Goal: Transaction & Acquisition: Subscribe to service/newsletter

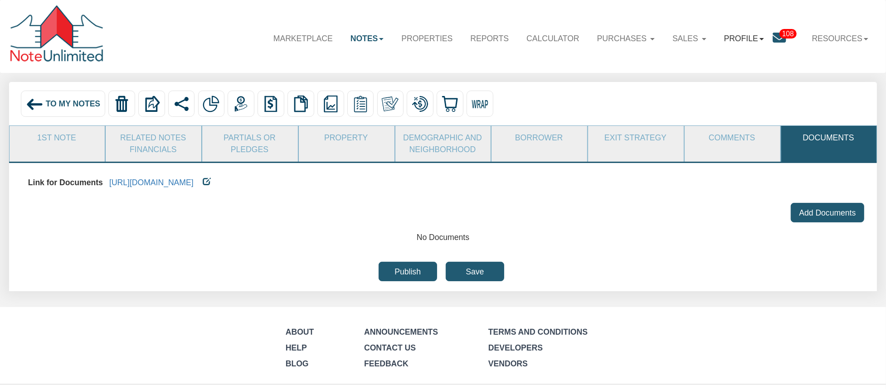
click at [753, 39] on link "Profile" at bounding box center [744, 38] width 58 height 27
drag, startPoint x: 730, startPoint y: 67, endPoint x: 745, endPoint y: 58, distance: 17.0
click at [729, 66] on link "Admin" at bounding box center [751, 65] width 103 height 15
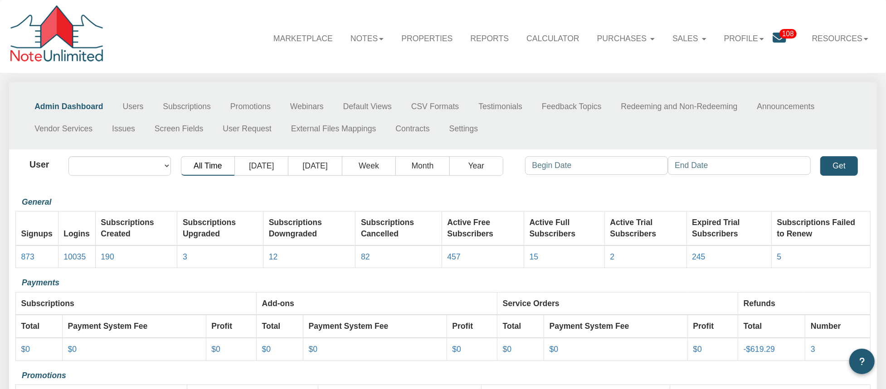
select select "object:9168"
click at [104, 165] on select "All users [EMAIL_ADDRESS][DOMAIN_NAME] [EMAIL_ADDRESS][DOMAIN_NAME] [PERSON_NAM…" at bounding box center [119, 165] width 102 height 19
click at [132, 107] on link "Users" at bounding box center [133, 107] width 40 height 22
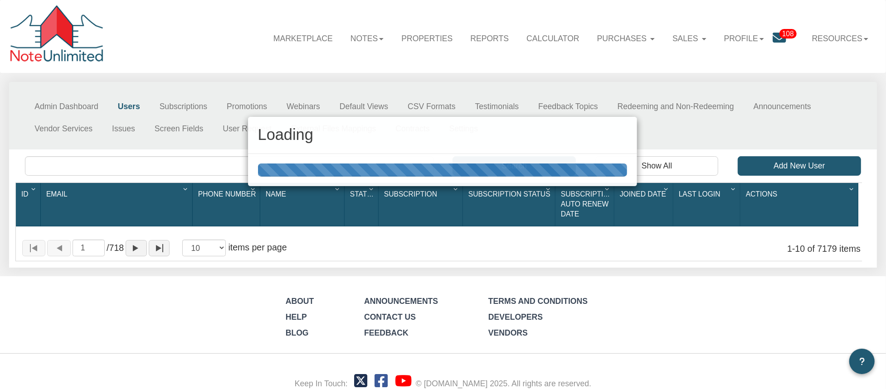
click at [101, 167] on div "Loading" at bounding box center [443, 194] width 886 height 389
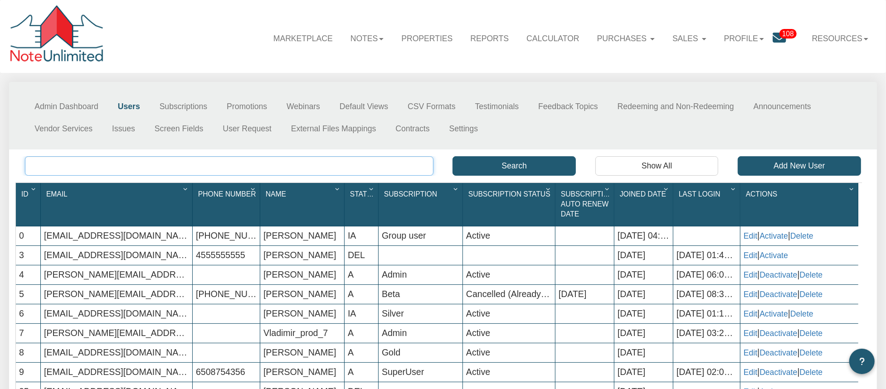
paste input "[EMAIL_ADDRESS][DOMAIN_NAME]"
type input "[EMAIL_ADDRESS][DOMAIN_NAME]"
click at [504, 162] on button "Search" at bounding box center [513, 165] width 123 height 19
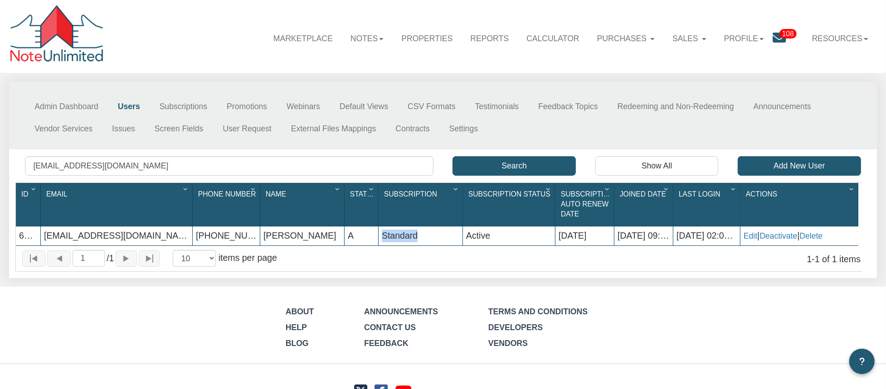
drag, startPoint x: 442, startPoint y: 235, endPoint x: 366, endPoint y: 235, distance: 76.6
click at [366, 227] on div "6669 [EMAIL_ADDRESS][DOMAIN_NAME] [PHONE_NUMBER] [PERSON_NAME] A Standard Activ…" at bounding box center [437, 227] width 842 height 0
click at [372, 37] on link "Notes" at bounding box center [366, 38] width 51 height 27
click at [315, 64] on link "Dashboard" at bounding box center [340, 63] width 103 height 15
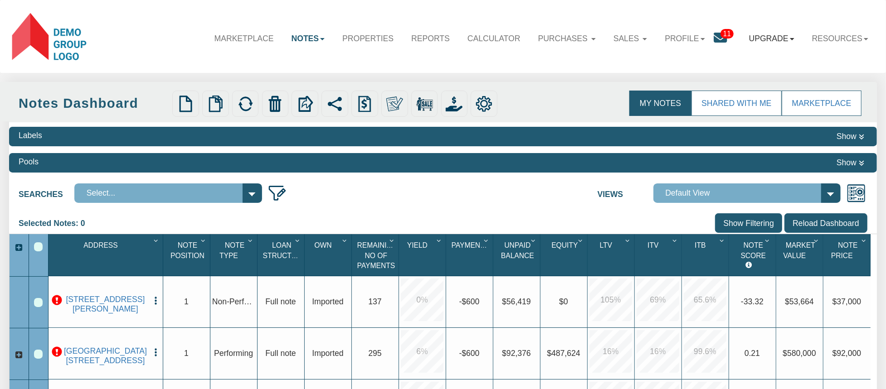
click at [788, 40] on link "Upgrade" at bounding box center [771, 38] width 63 height 27
click at [732, 60] on link "Personal" at bounding box center [751, 63] width 103 height 15
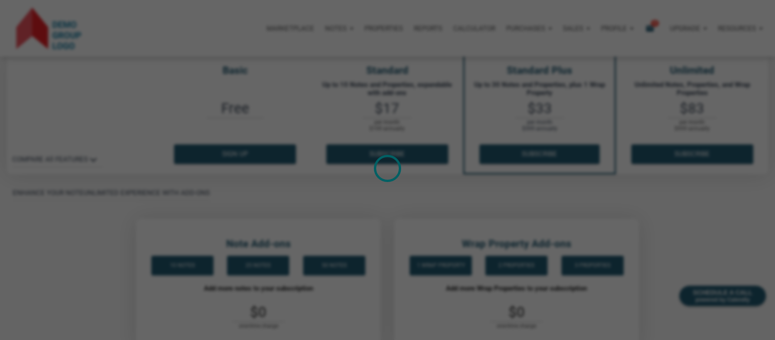
scroll to position [109, 0]
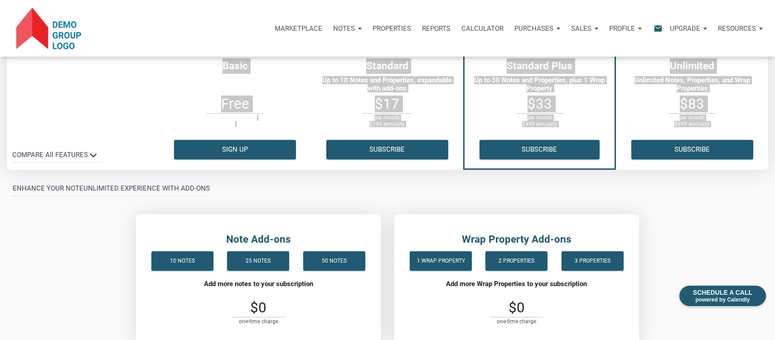
drag, startPoint x: 105, startPoint y: 155, endPoint x: 84, endPoint y: 148, distance: 21.9
click at [84, 148] on div "Basic Free Sign up Standard Up to 10 Notes and Properties, expandable with add-…" at bounding box center [387, 103] width 775 height 118
click at [119, 116] on th at bounding box center [83, 109] width 152 height 121
click at [102, 155] on th at bounding box center [83, 109] width 152 height 121
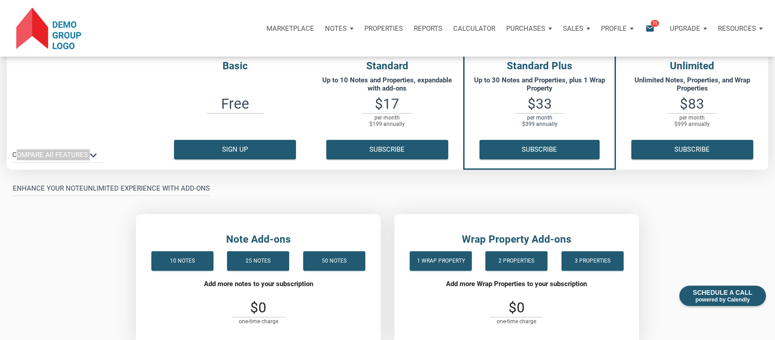
drag, startPoint x: 86, startPoint y: 170, endPoint x: 79, endPoint y: 149, distance: 21.8
click at [79, 149] on div "annual monthly Basic Free Sign up Standard Up to 10 Notes and Properties, expan…" at bounding box center [388, 193] width 762 height 378
copy div "COMPARE All FEATURES keyboard_arrow_down"
click at [37, 157] on p "COMPARE All FEATURES keyboard_arrow_down" at bounding box center [50, 155] width 76 height 11
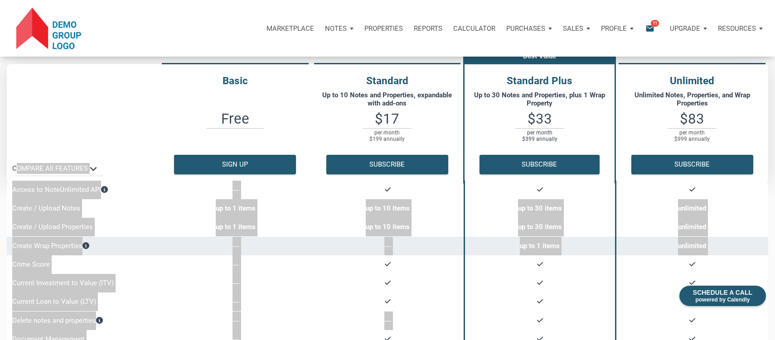
scroll to position [82, 0]
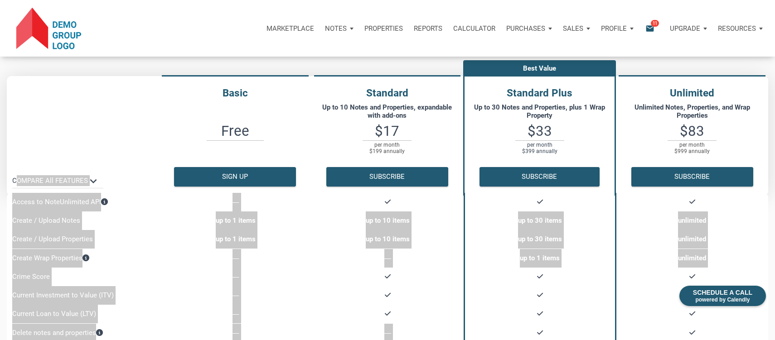
drag, startPoint x: 508, startPoint y: 92, endPoint x: 572, endPoint y: 92, distance: 63.9
click at [572, 92] on h4 "Standard Plus" at bounding box center [540, 93] width 150 height 15
copy h4 "Standard Plus"
